Goal: Information Seeking & Learning: Learn about a topic

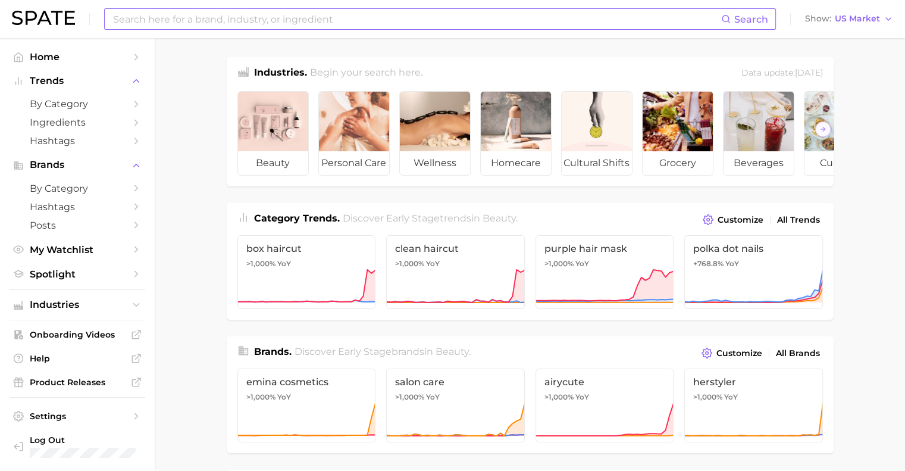
click at [382, 24] on input at bounding box center [416, 19] width 609 height 20
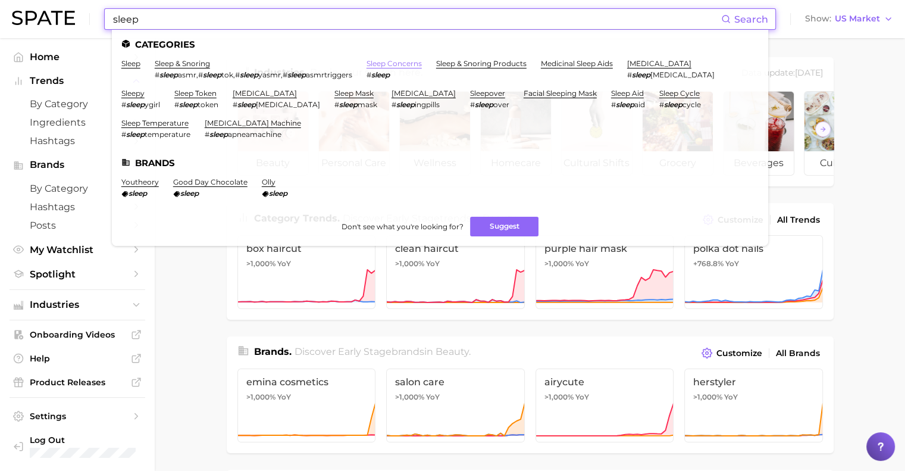
type input "sleep"
click at [391, 62] on link "sleep concerns" at bounding box center [393, 63] width 55 height 9
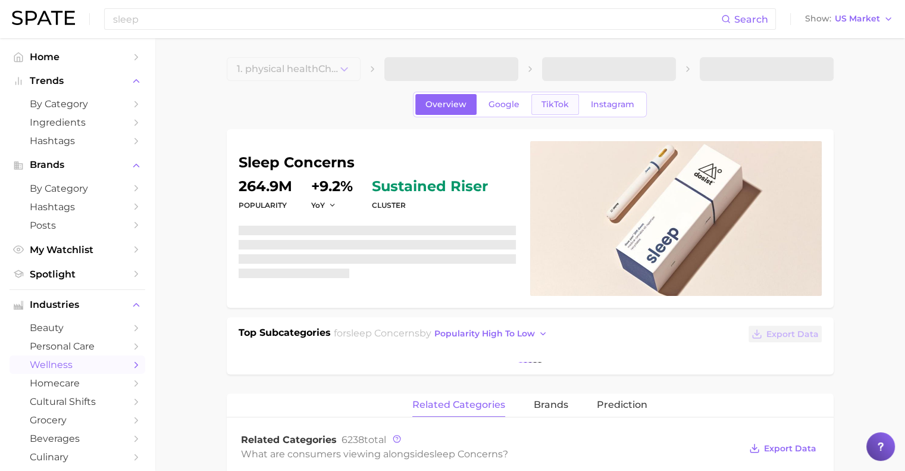
click at [552, 97] on link "TikTok" at bounding box center [555, 104] width 48 height 21
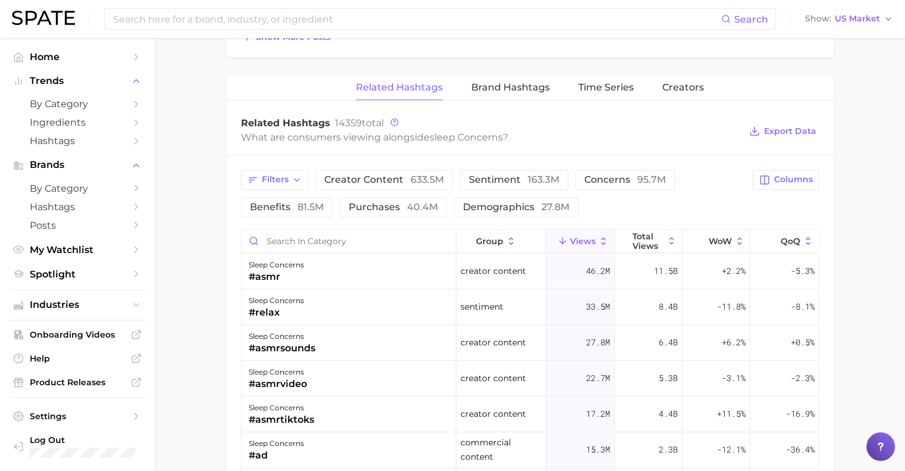
scroll to position [833, 0]
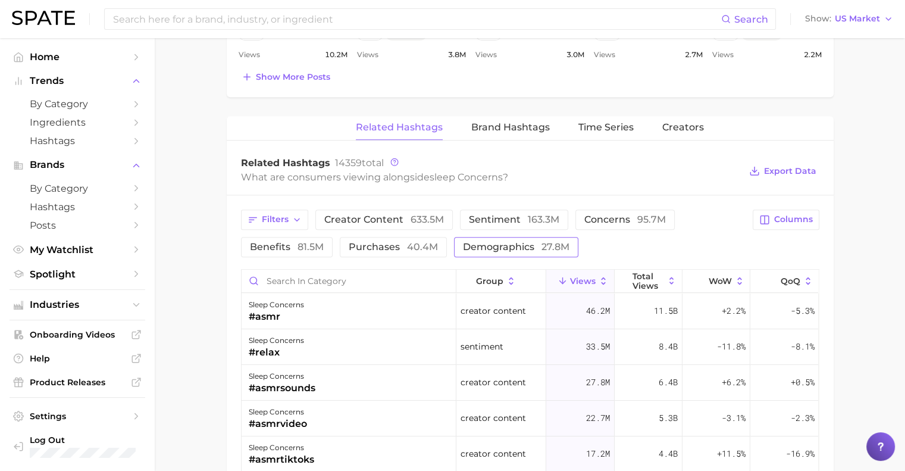
click at [482, 242] on span "demographics 27.8m" at bounding box center [516, 247] width 106 height 10
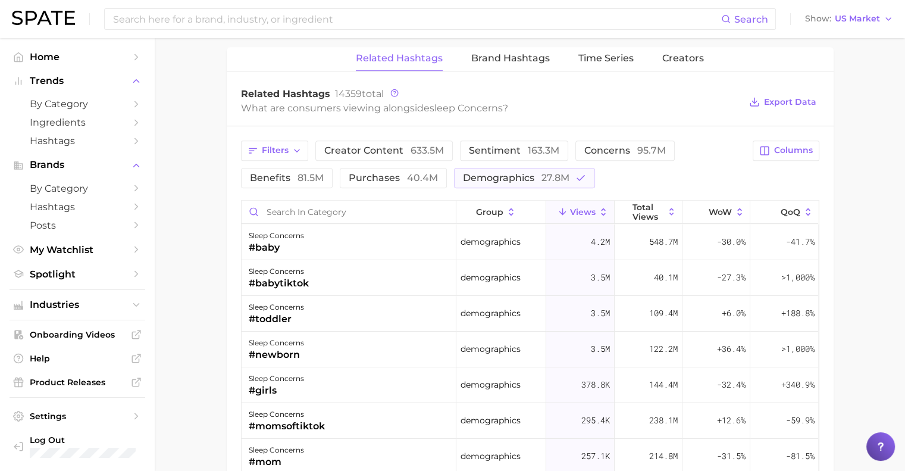
scroll to position [892, 0]
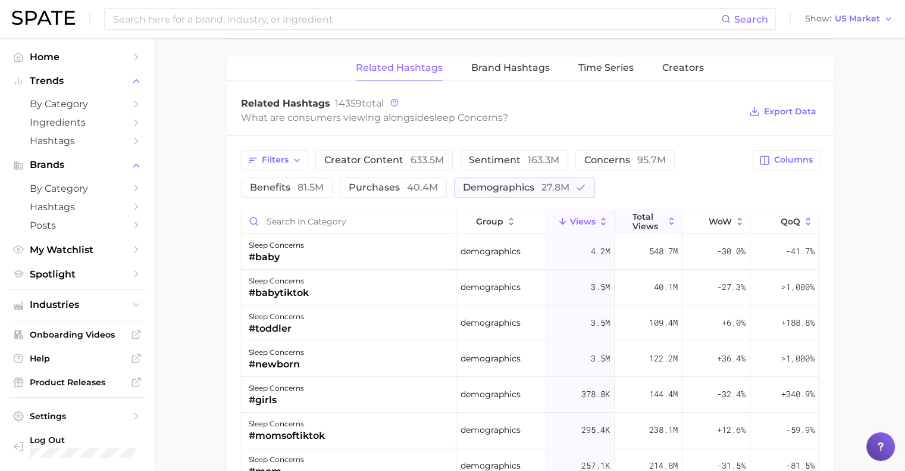
click at [633, 214] on span "Total Views" at bounding box center [648, 221] width 32 height 19
click at [786, 204] on div "Filters creator content 633.5m sentiment 163.3m concerns 95.7m benefits 81.5m p…" at bounding box center [530, 415] width 607 height 559
click at [780, 220] on span "QoQ" at bounding box center [790, 222] width 20 height 10
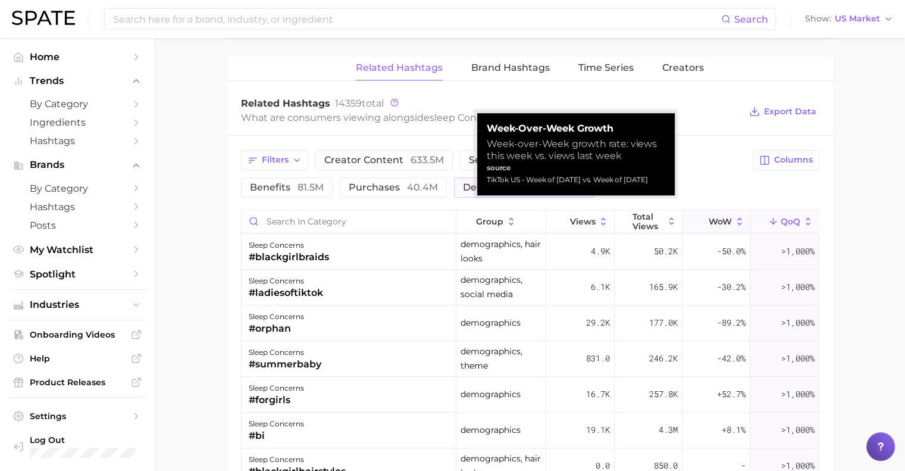
click at [714, 221] on span "WoW" at bounding box center [719, 222] width 23 height 10
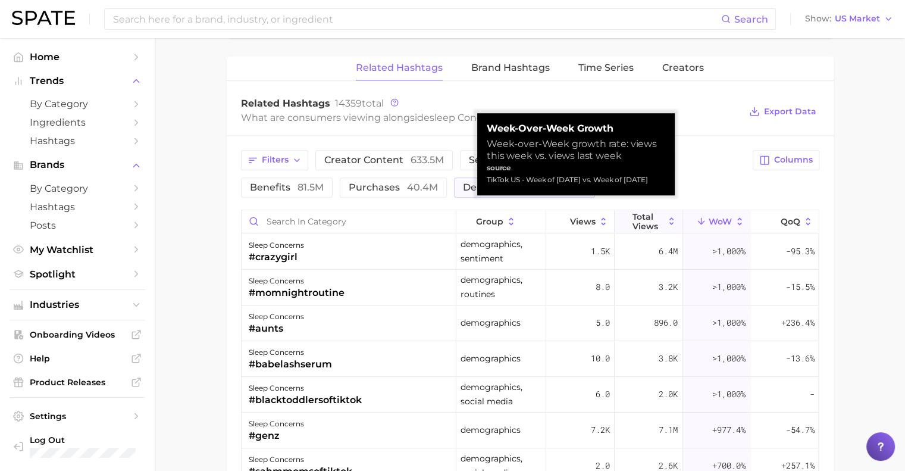
click at [650, 212] on span "Total Views" at bounding box center [648, 221] width 32 height 19
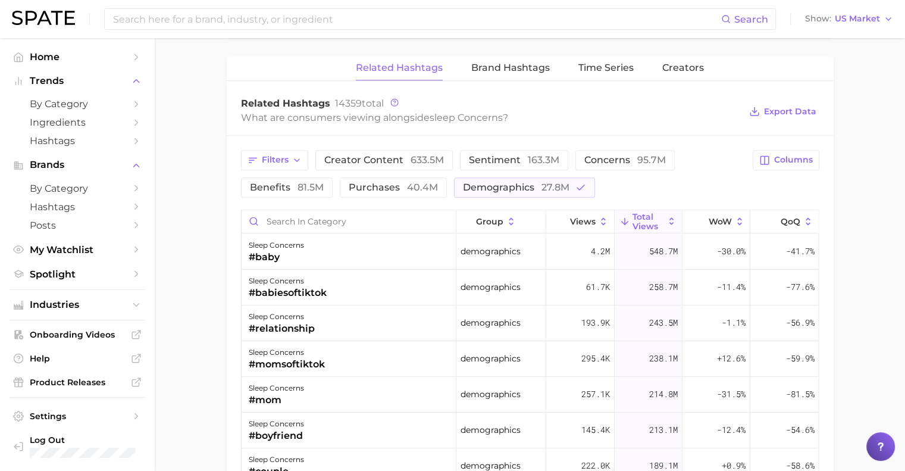
click at [152, 217] on nav "Home Trends by Category Ingredients Hashtags Brands by Category Hashtags Posts …" at bounding box center [77, 254] width 155 height 432
